Goal: Complete application form: Complete application form

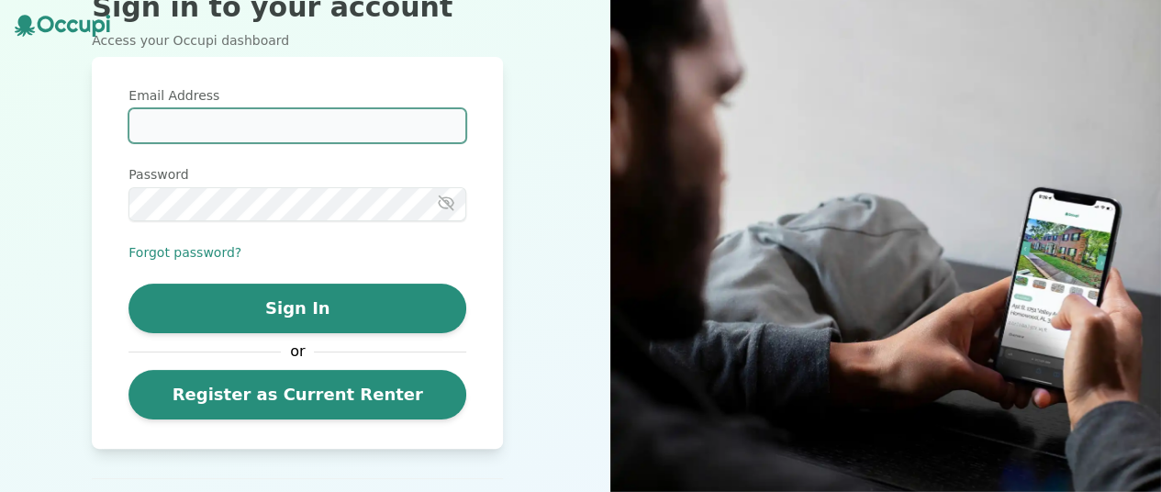
click at [181, 124] on input "Email Address" at bounding box center [297, 125] width 338 height 35
type input "**********"
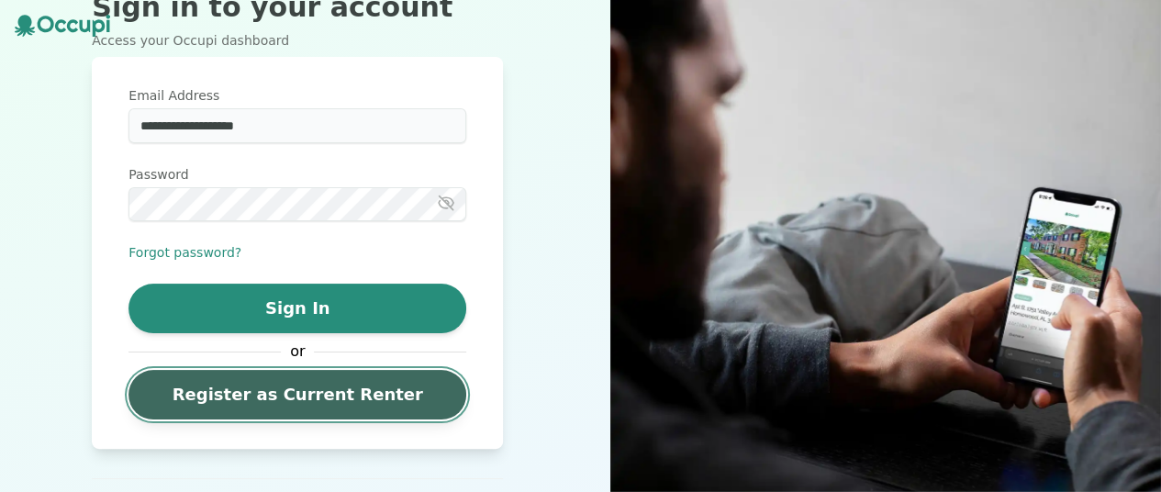
click at [408, 398] on link "Register as Current Renter" at bounding box center [297, 395] width 338 height 50
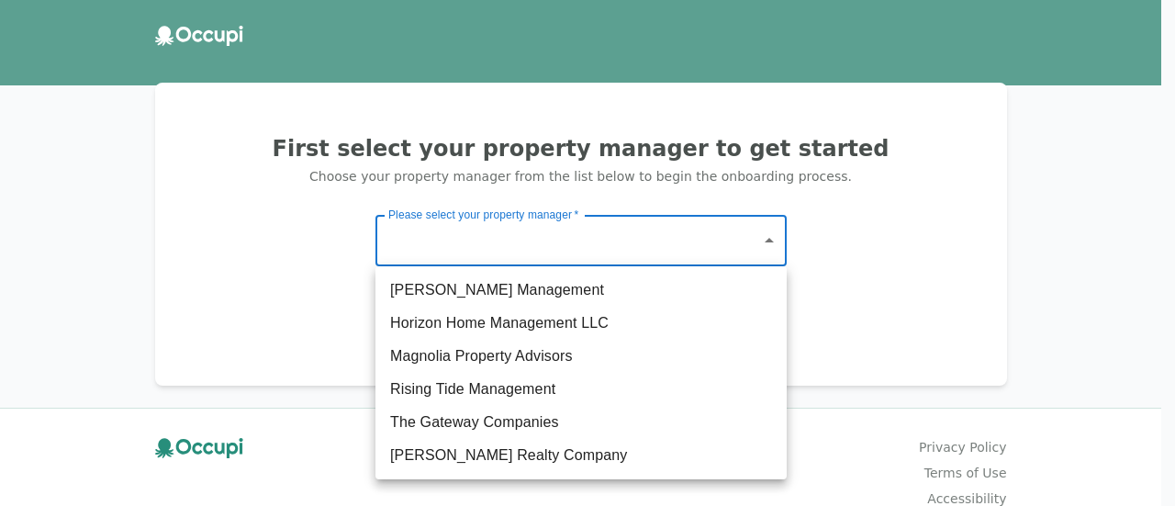
click at [771, 245] on body "First select your property manager to get started Choose your property manager …" at bounding box center [587, 253] width 1175 height 506
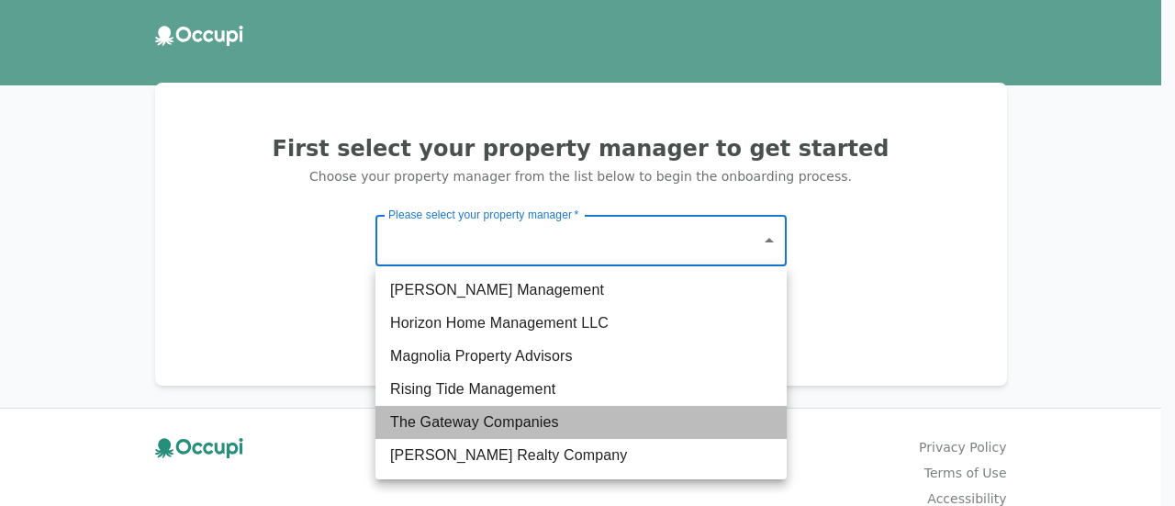
click at [549, 421] on li "The Gateway Companies" at bounding box center [580, 422] width 411 height 33
type input "**********"
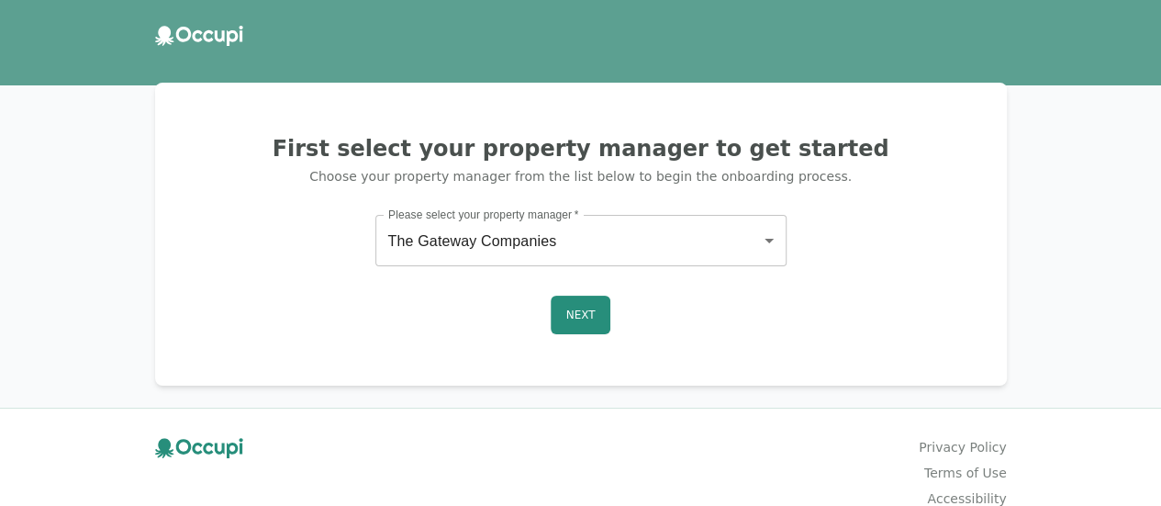
click at [597, 291] on div "**********" at bounding box center [581, 234] width 808 height 259
click at [582, 321] on button "Next" at bounding box center [581, 315] width 61 height 39
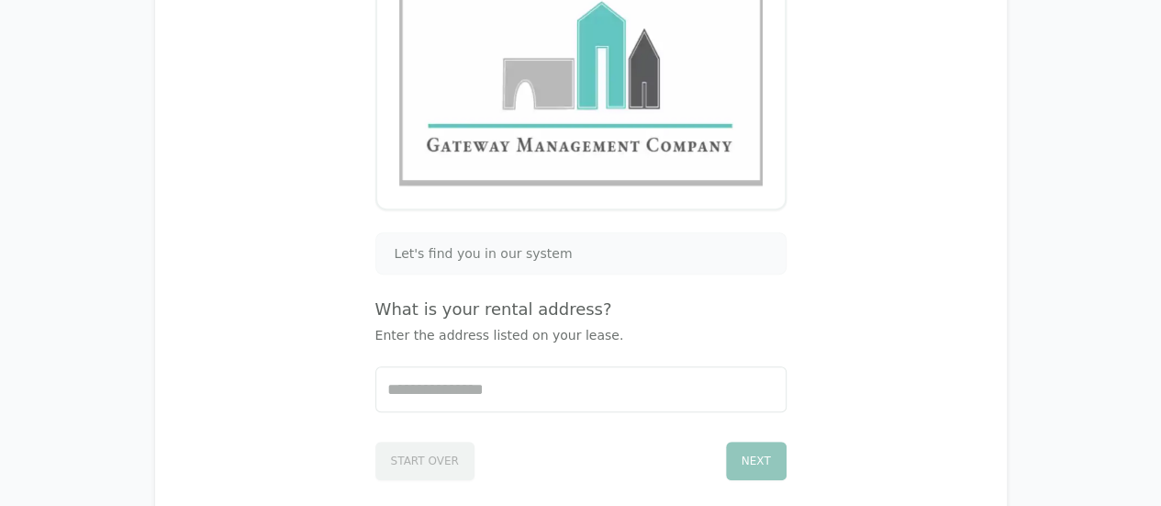
scroll to position [254, 0]
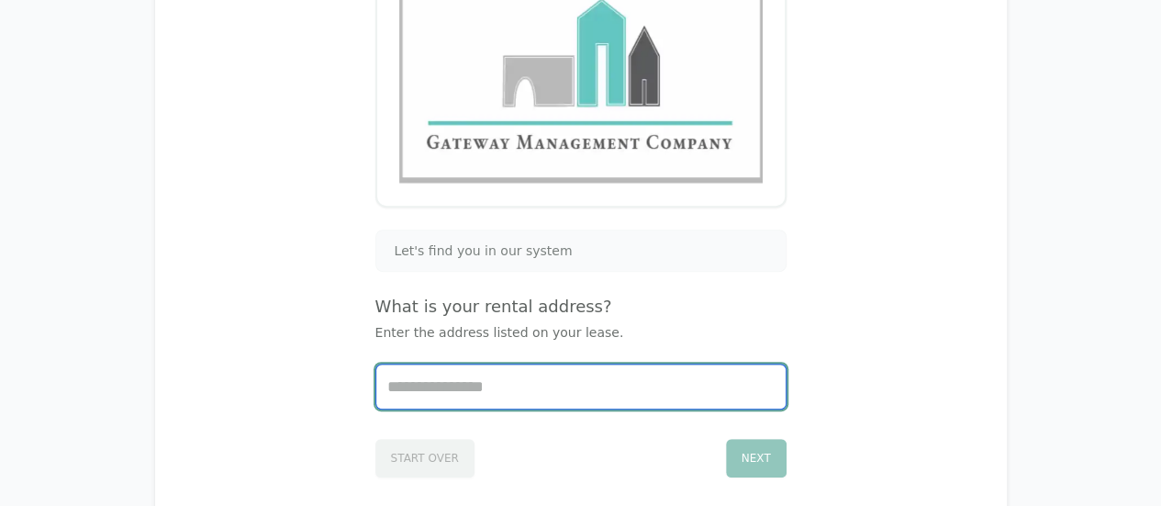
click at [423, 374] on input "Start typing..." at bounding box center [580, 386] width 409 height 44
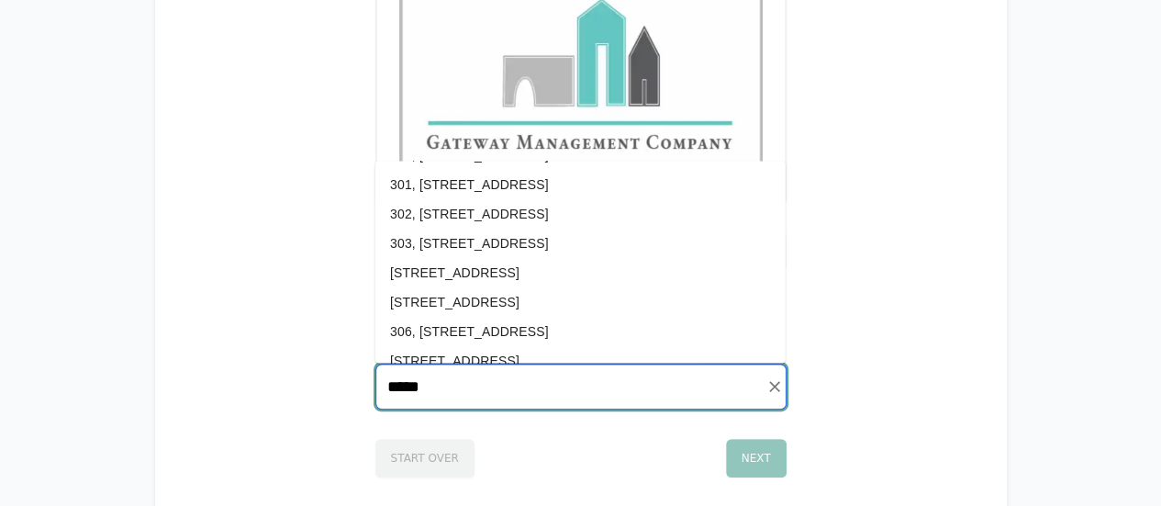
scroll to position [2216, 0]
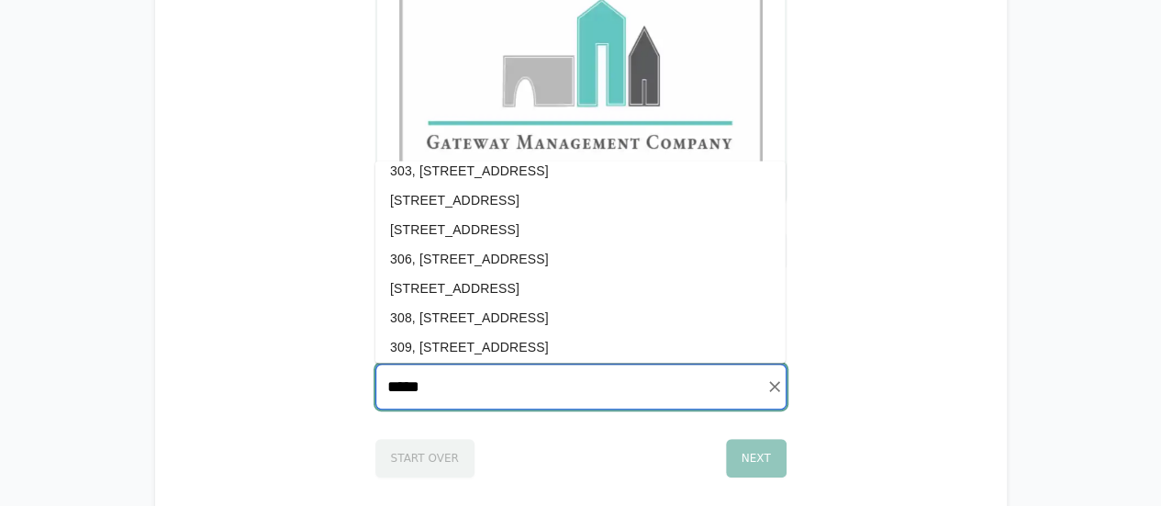
click at [553, 282] on li "[STREET_ADDRESS]" at bounding box center [580, 287] width 410 height 29
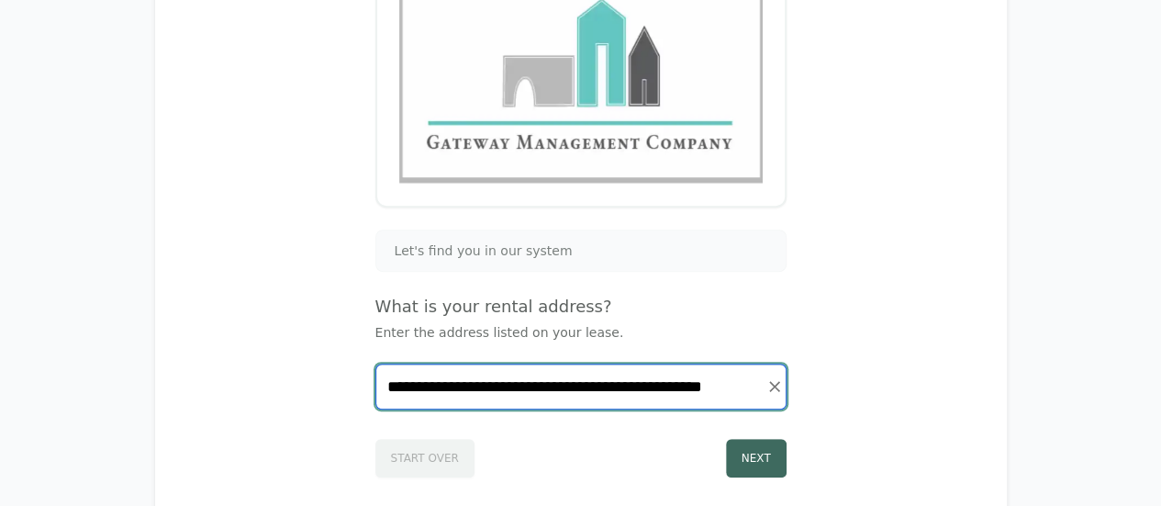
type input "**********"
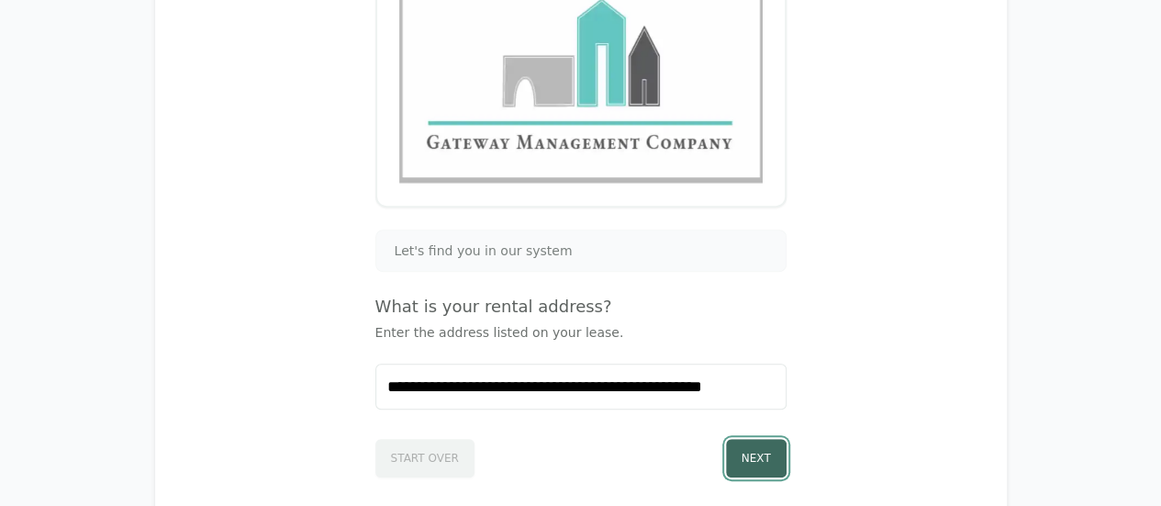
click at [756, 452] on button "Next" at bounding box center [756, 458] width 61 height 39
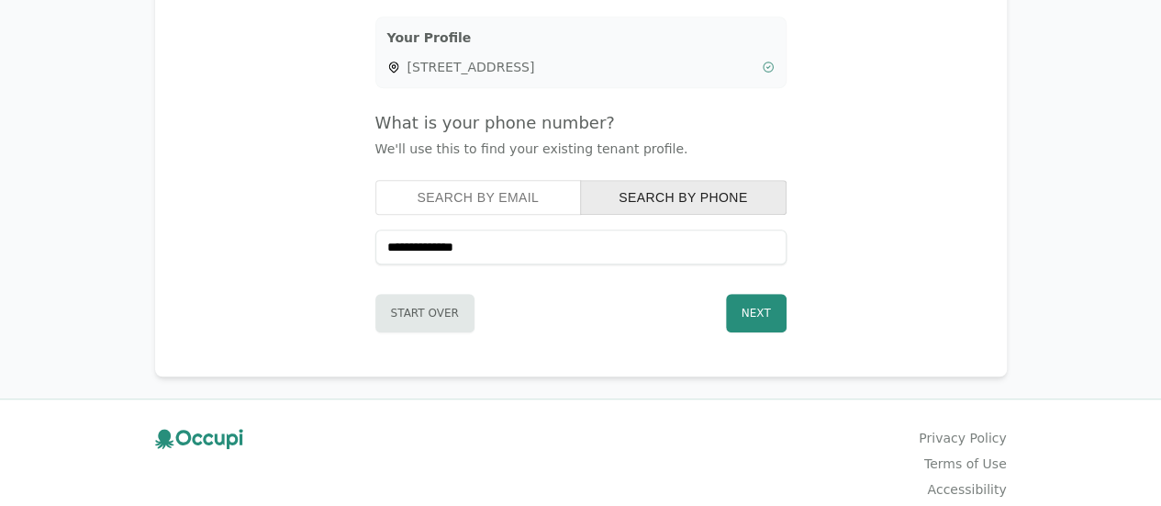
scroll to position [468, 0]
type input "**********"
click at [765, 298] on button "Next" at bounding box center [756, 312] width 61 height 39
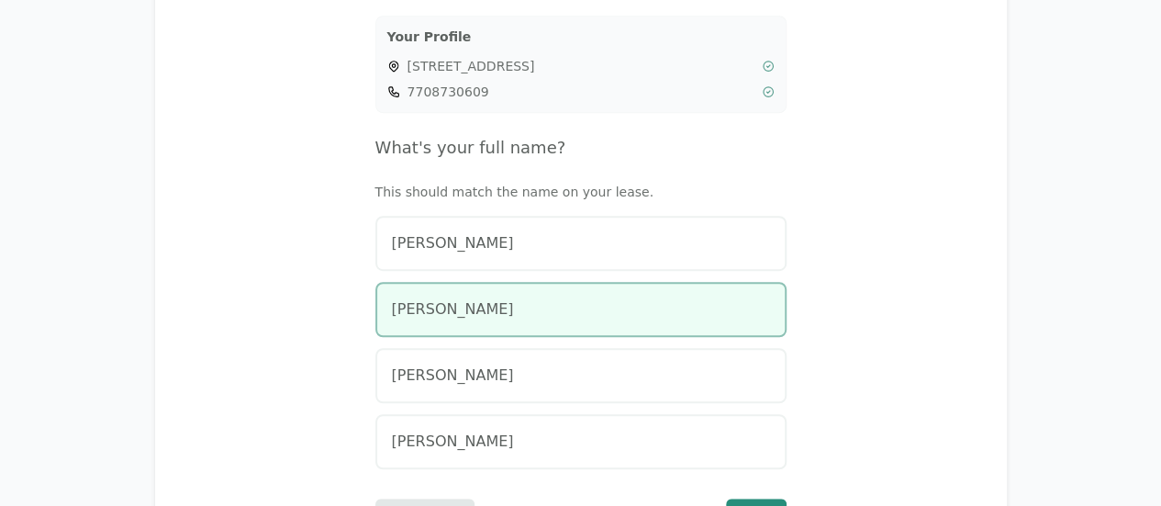
click at [542, 305] on div "[PERSON_NAME]" at bounding box center [581, 309] width 378 height 22
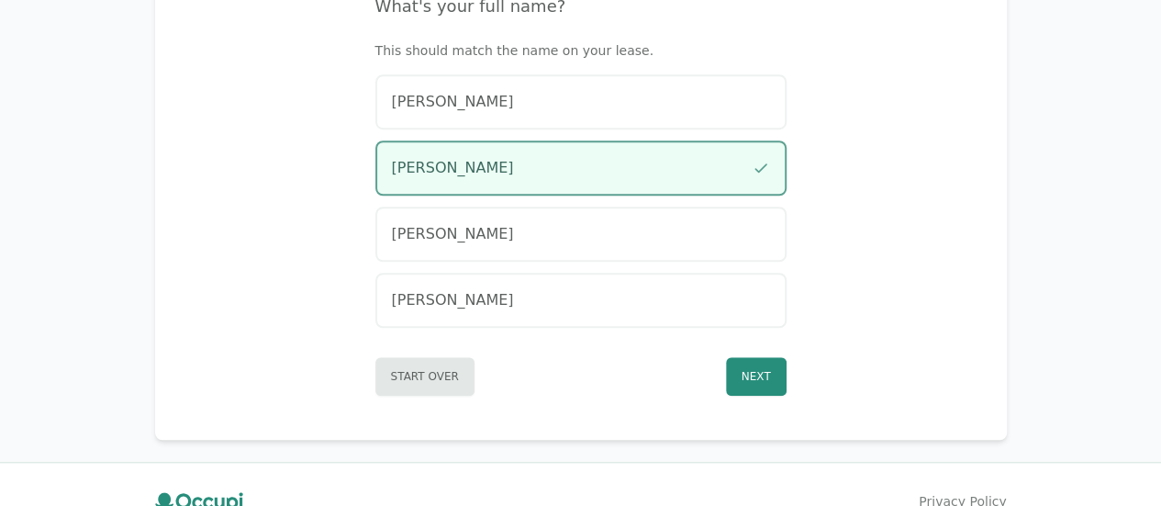
scroll to position [726, 0]
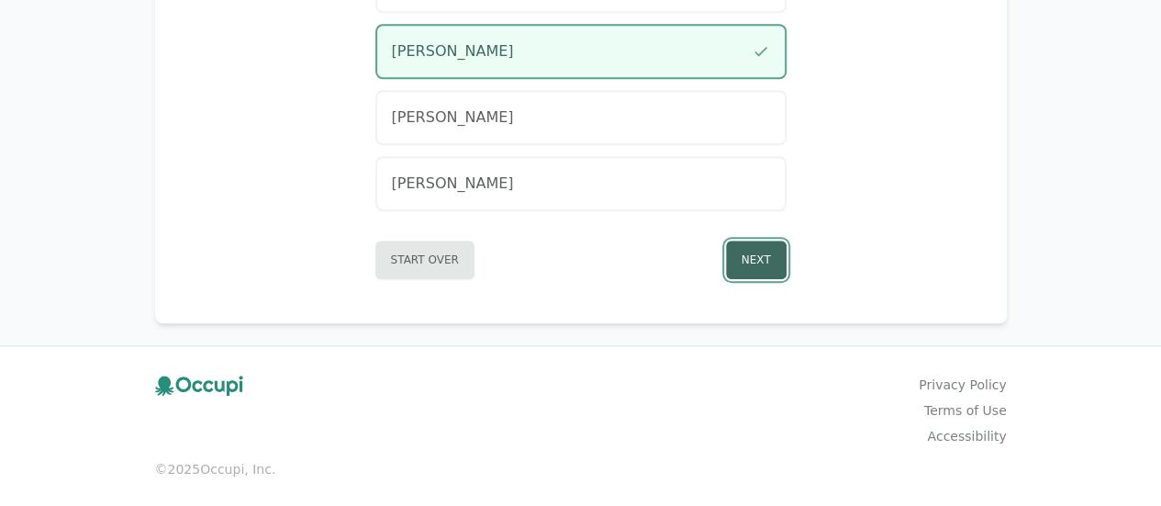
click at [763, 259] on button "Next" at bounding box center [756, 259] width 61 height 39
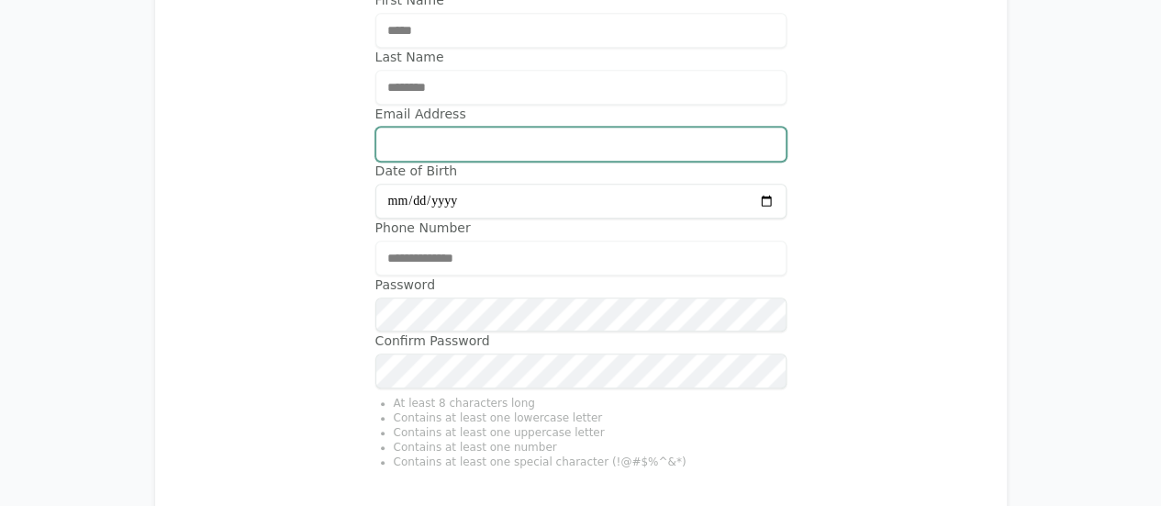
click at [417, 145] on input "Email Address" at bounding box center [580, 144] width 411 height 35
type input "**********"
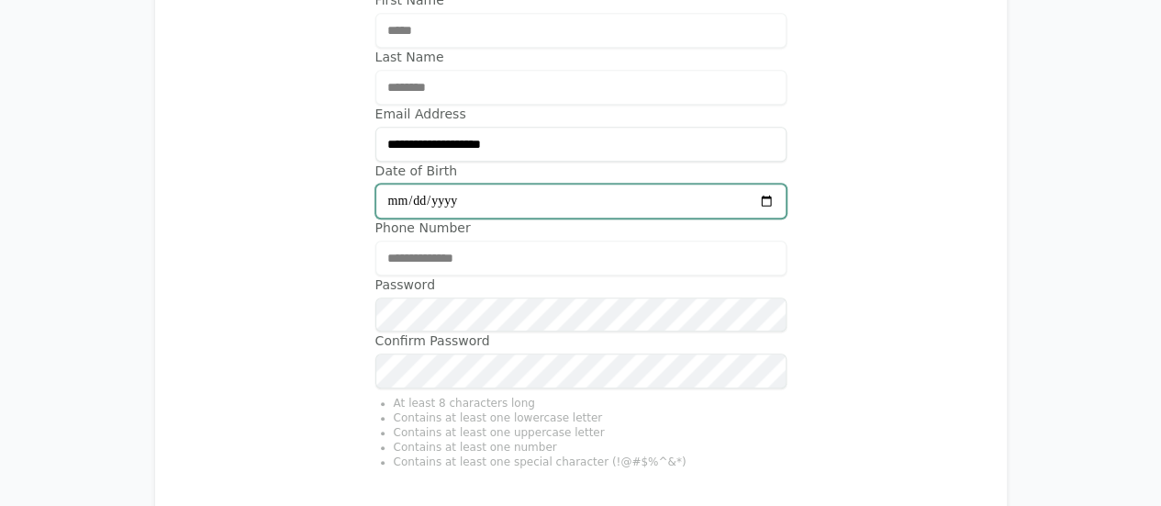
click at [409, 188] on input "Date of Birth" at bounding box center [580, 201] width 411 height 35
type input "**********"
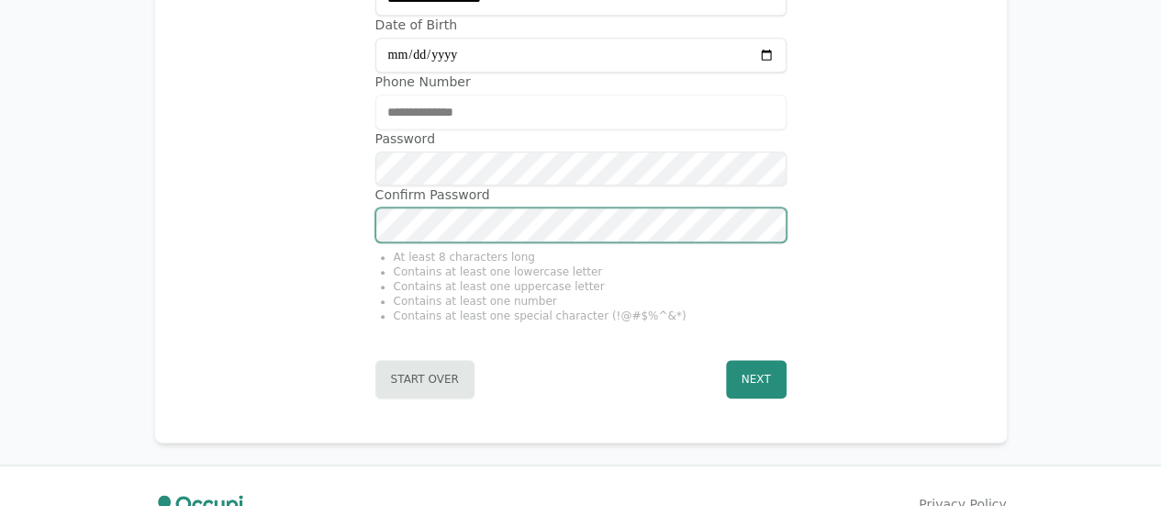
scroll to position [876, 0]
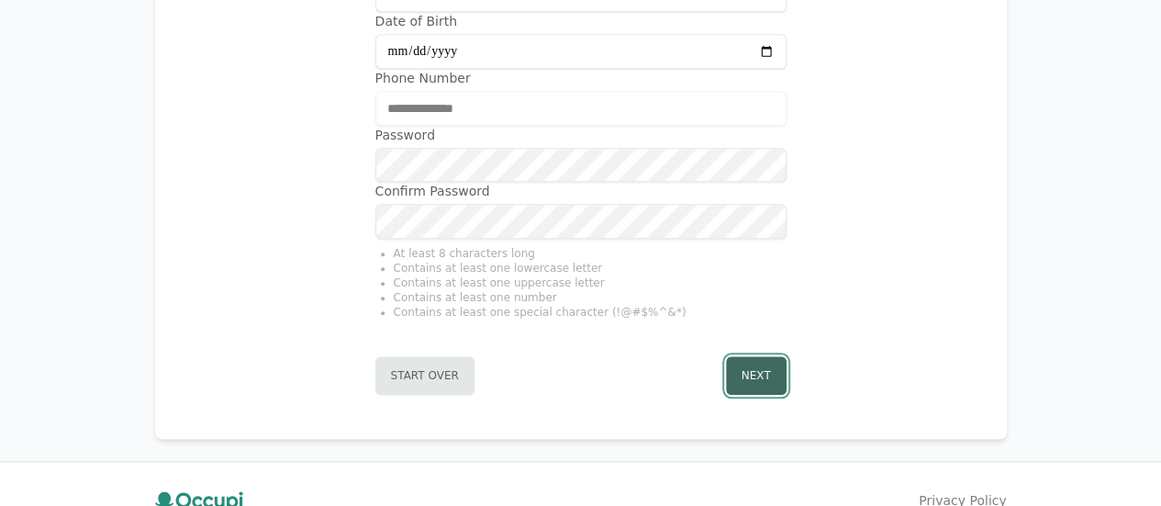
click at [749, 368] on button "Next" at bounding box center [756, 375] width 61 height 39
click at [756, 372] on button "Next" at bounding box center [756, 375] width 61 height 39
click at [762, 369] on button "Next" at bounding box center [756, 375] width 61 height 39
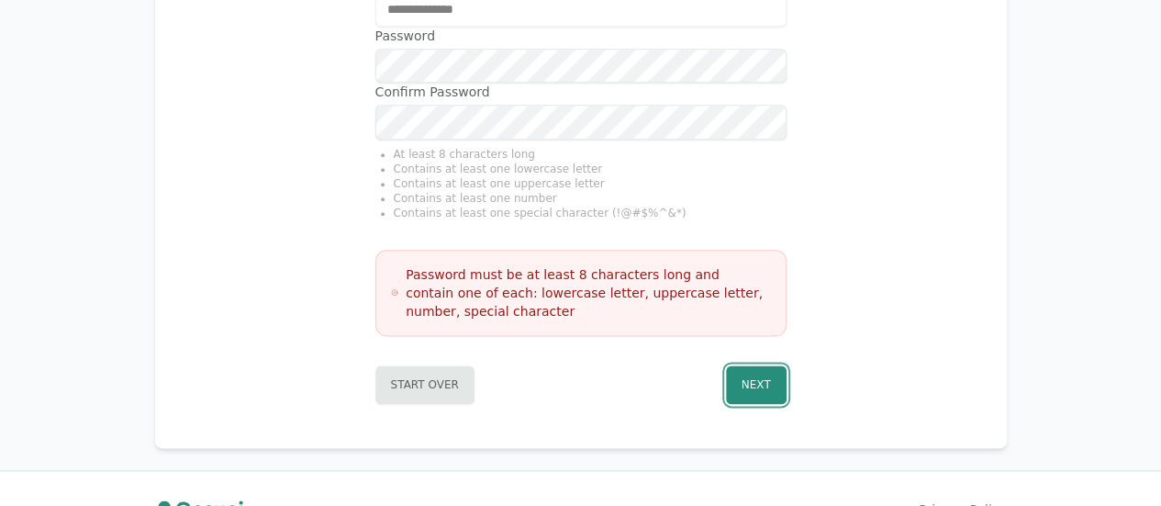
scroll to position [970, 0]
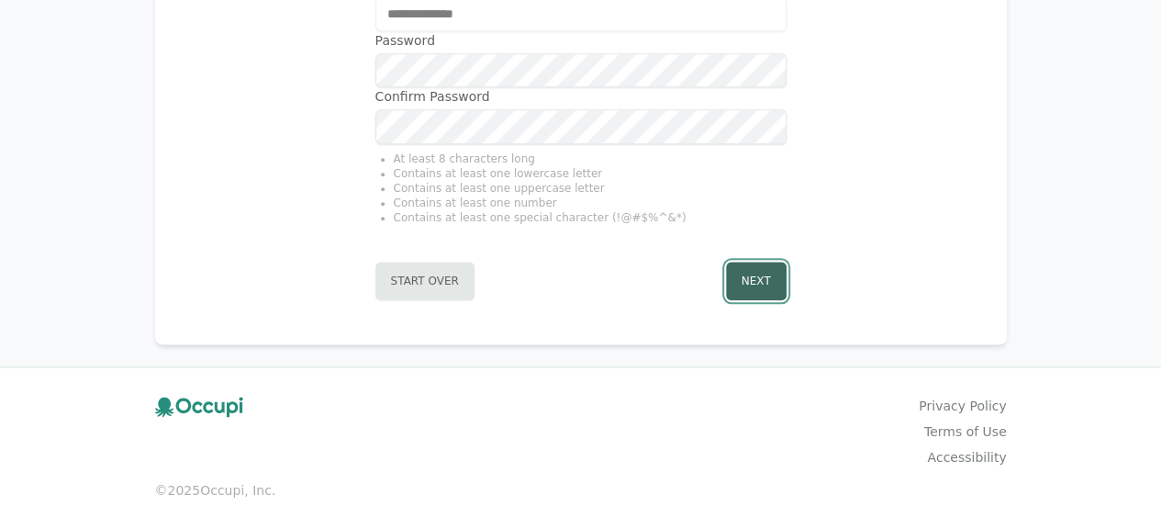
click at [754, 269] on button "Next" at bounding box center [756, 281] width 61 height 39
click at [768, 276] on button "Next" at bounding box center [756, 281] width 61 height 39
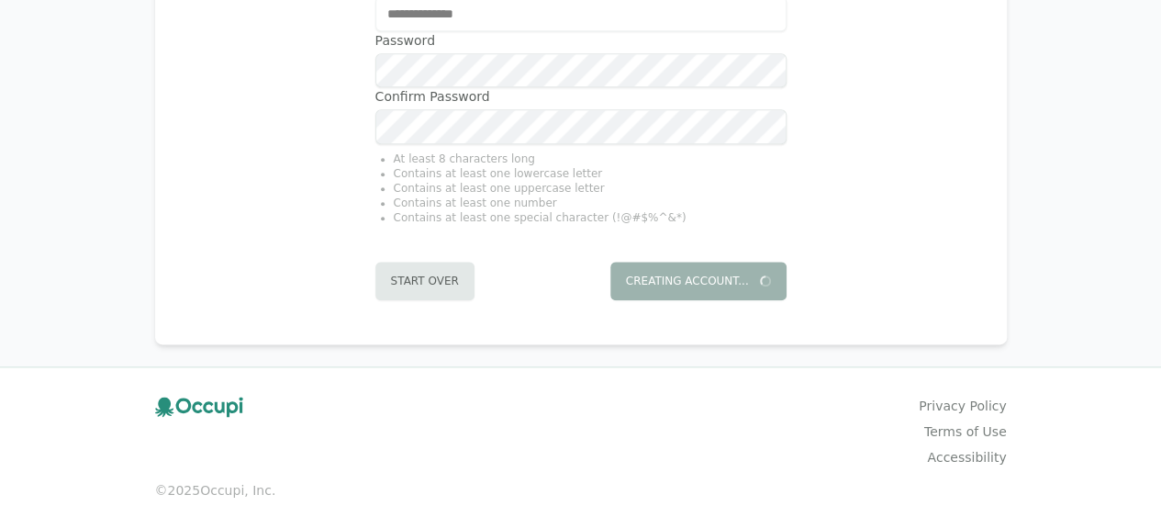
scroll to position [0, 0]
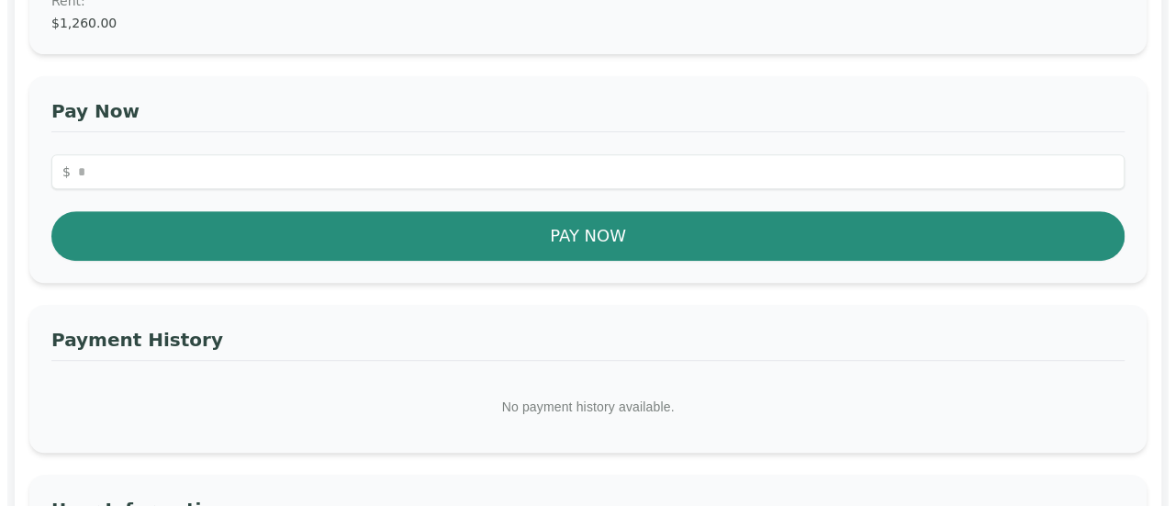
scroll to position [325, 0]
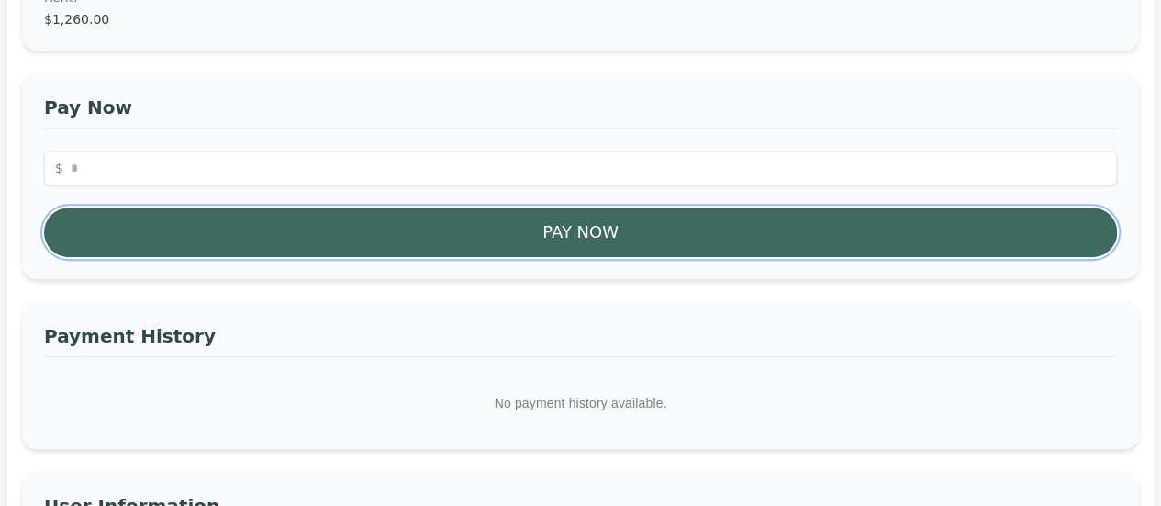
click at [594, 224] on button "Pay Now" at bounding box center [580, 232] width 1073 height 50
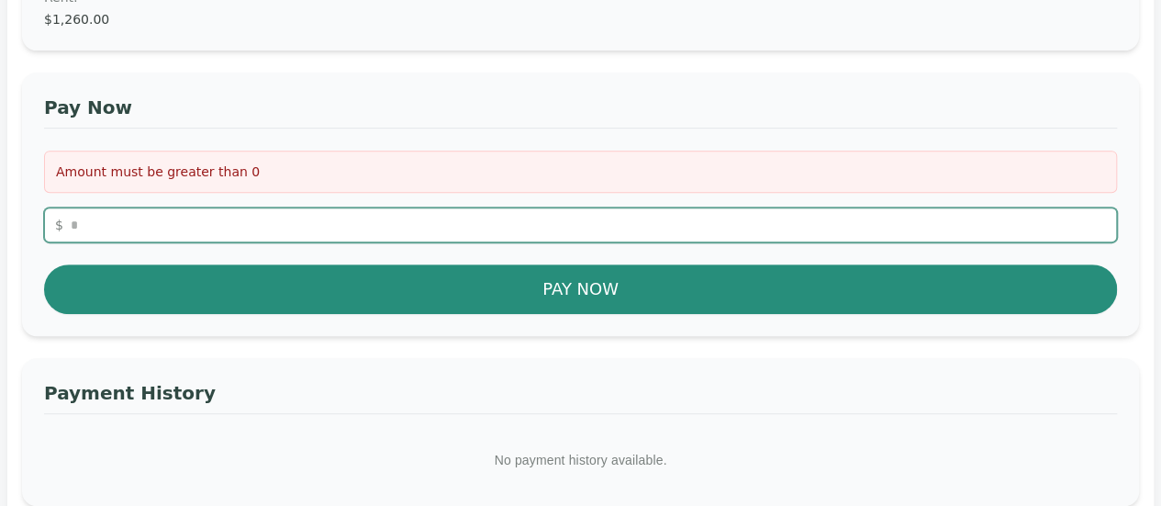
click at [99, 219] on input "number" at bounding box center [580, 224] width 1073 height 35
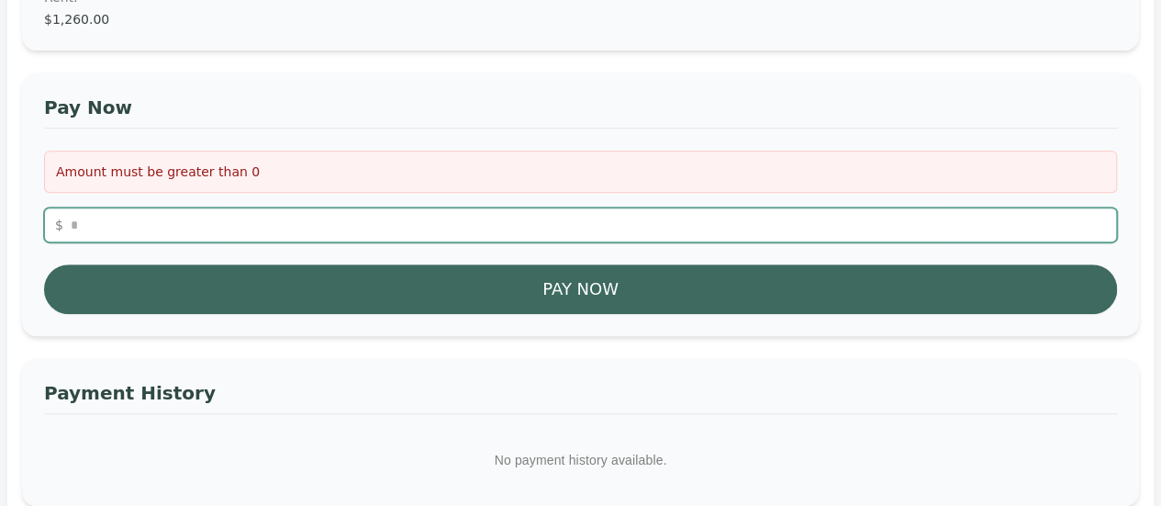
type input "*******"
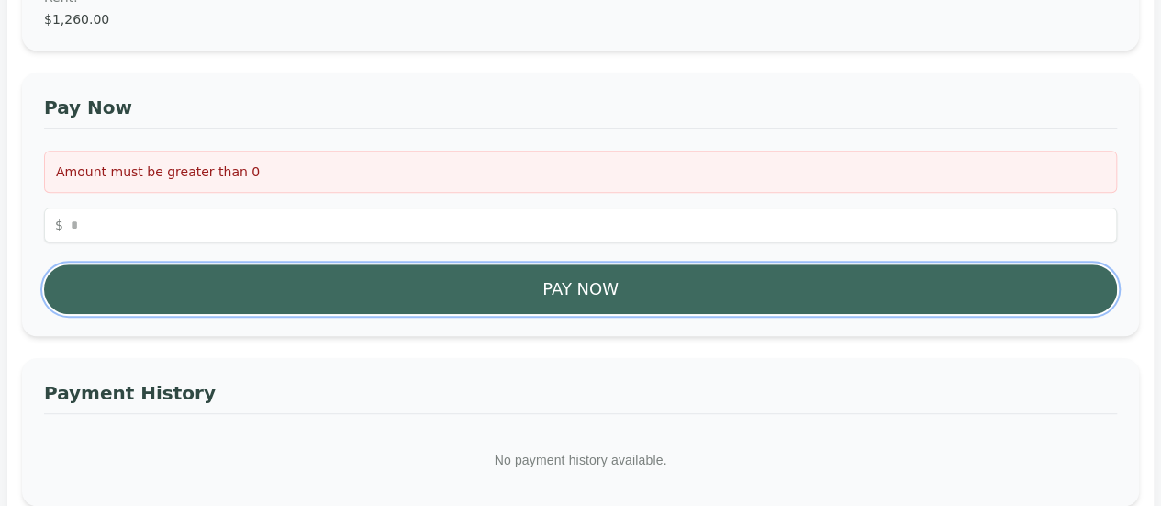
click at [605, 274] on button "Pay Now" at bounding box center [580, 289] width 1073 height 50
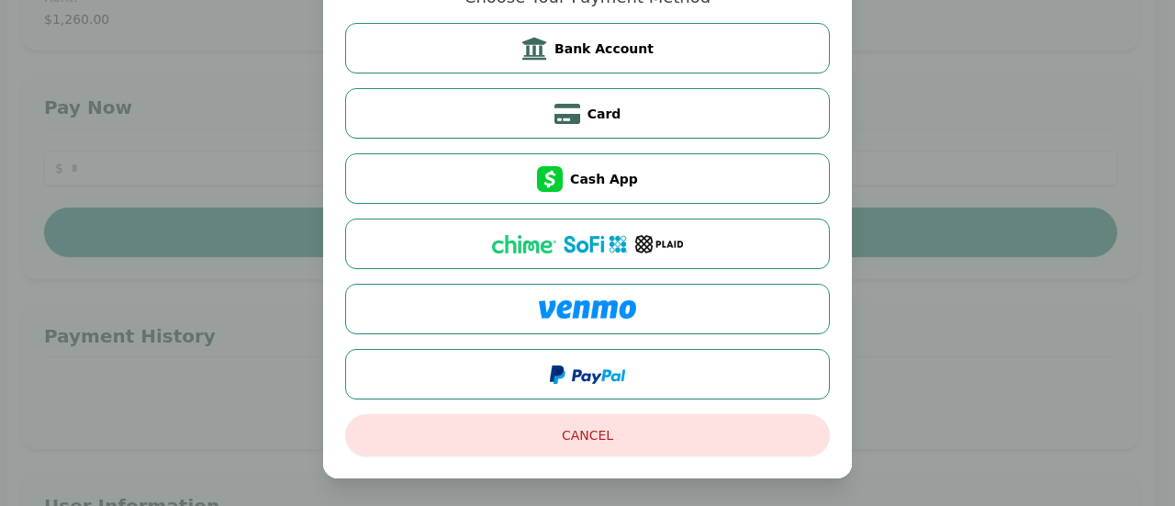
scroll to position [125, 0]
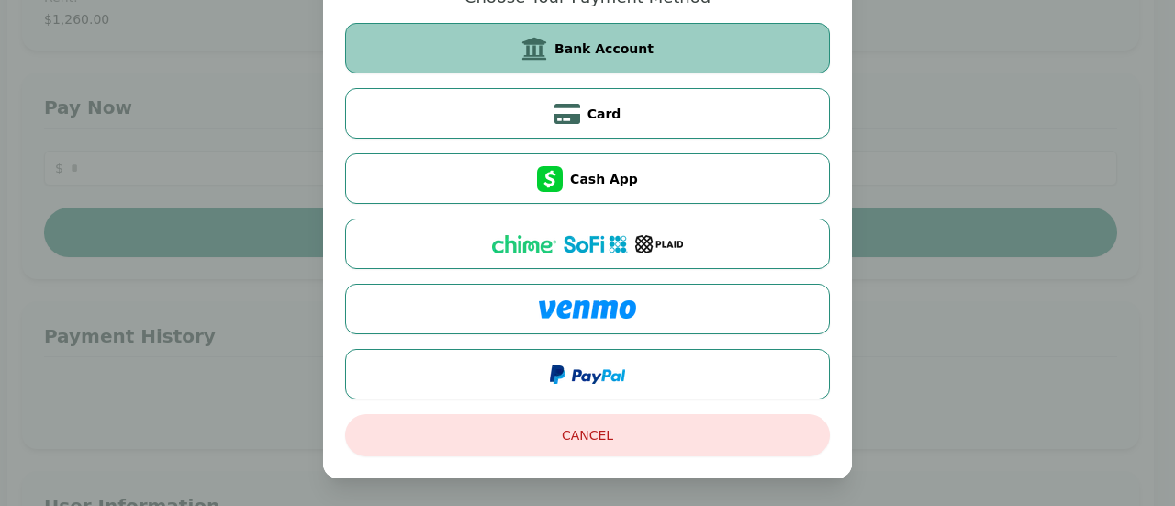
click at [598, 42] on span "Bank Account" at bounding box center [603, 48] width 99 height 18
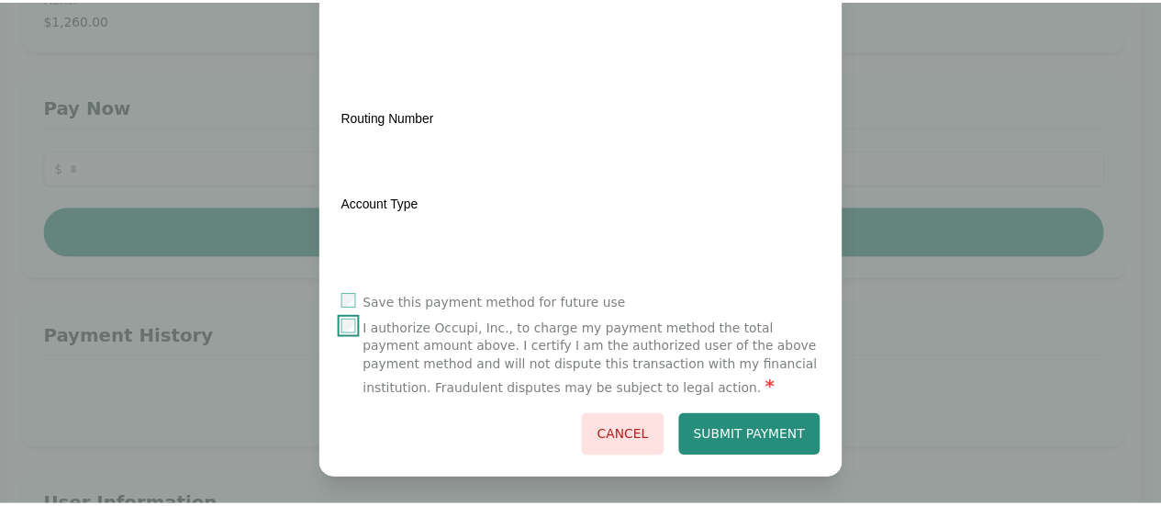
scroll to position [406, 0]
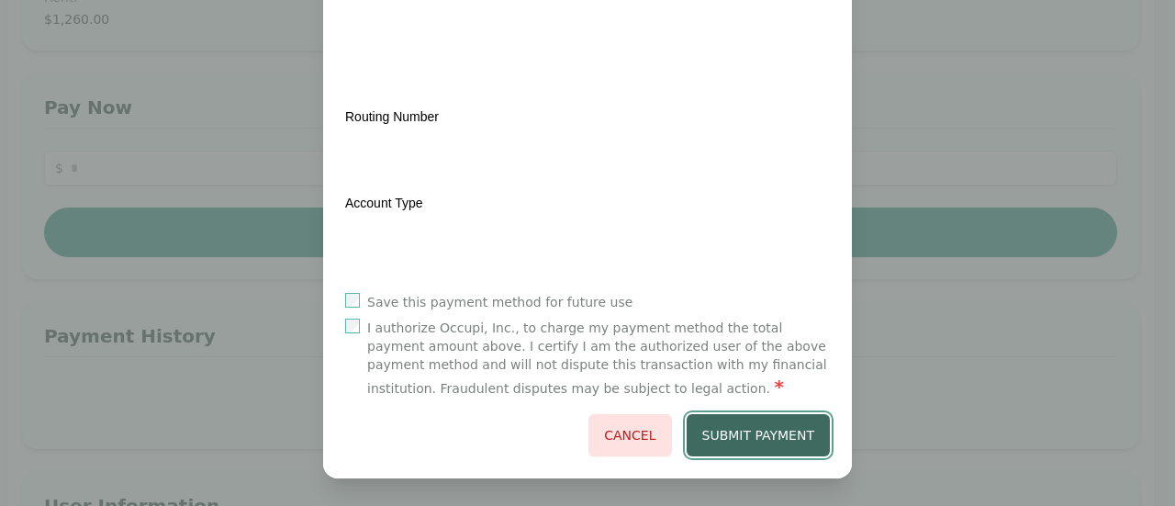
click at [791, 423] on button "Submit Payment" at bounding box center [759, 435] width 144 height 42
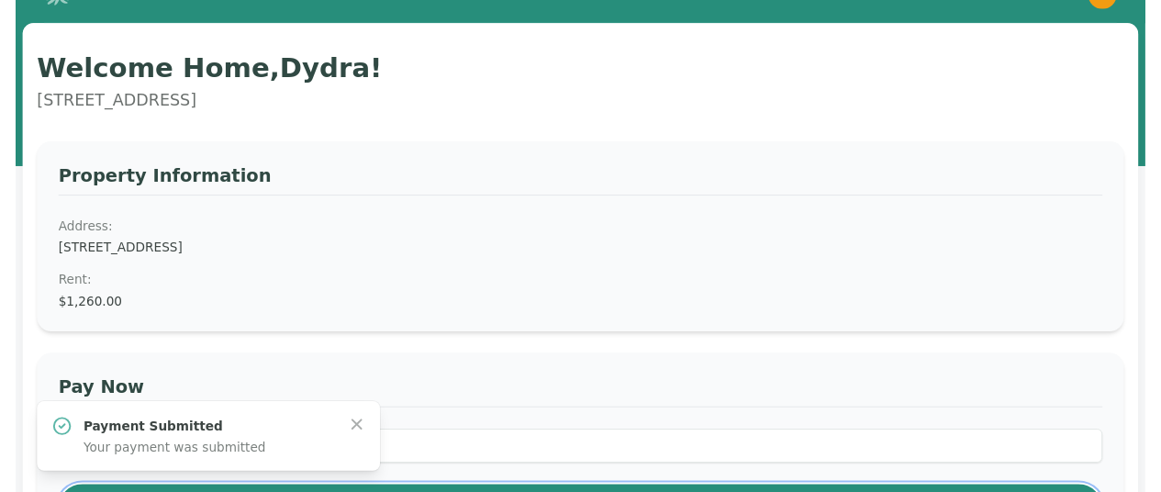
scroll to position [0, 0]
